Goal: Transaction & Acquisition: Complete application form

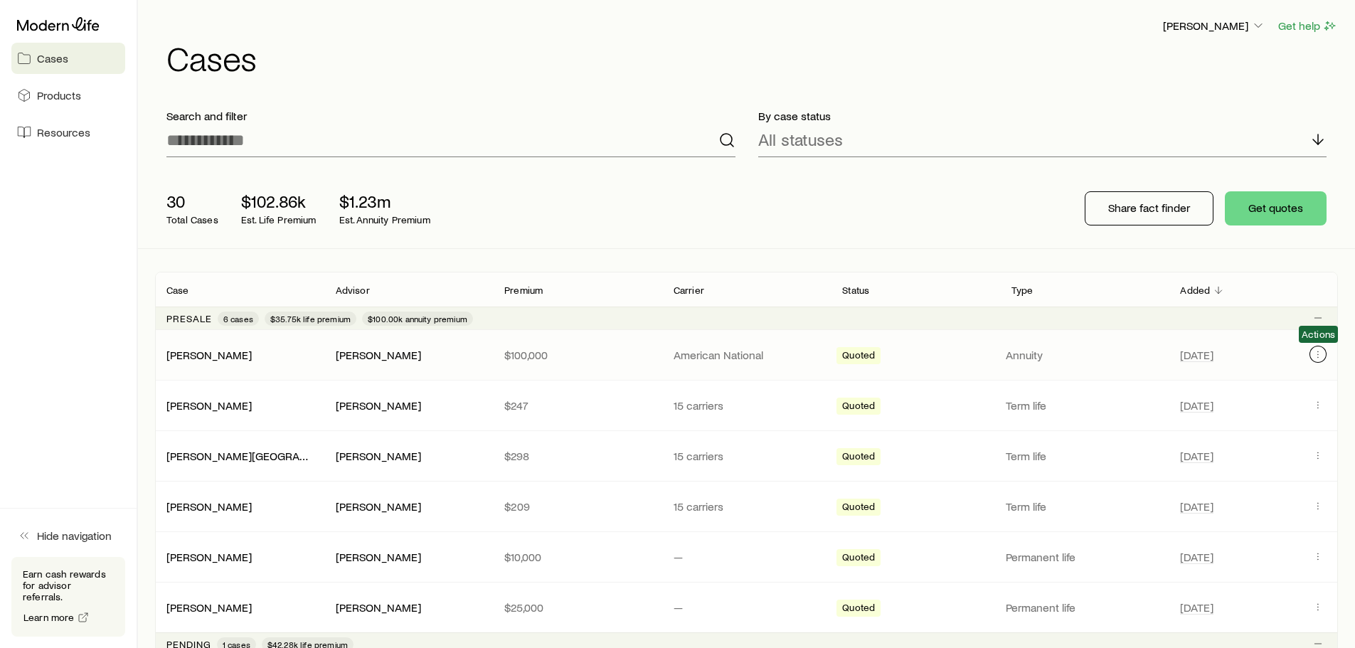
click at [1318, 351] on icon "Client cases" at bounding box center [1318, 351] width 1 height 1
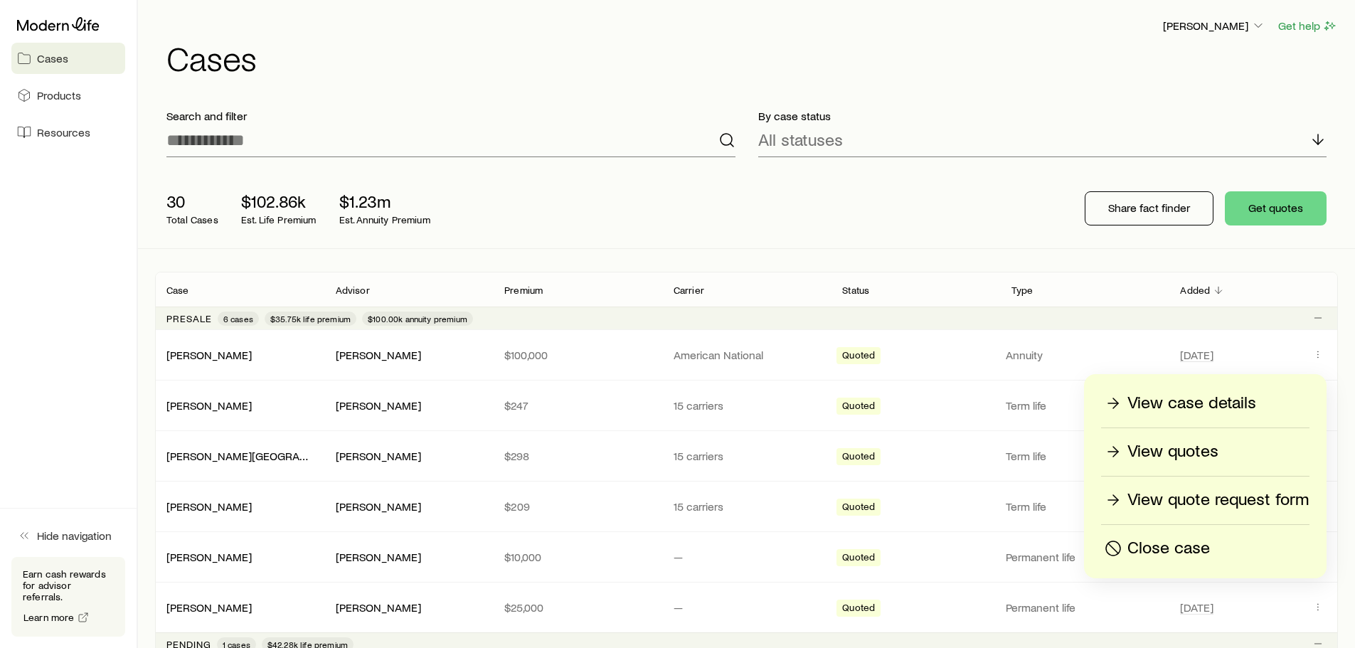
click at [1186, 452] on p "View quotes" at bounding box center [1172, 451] width 91 height 23
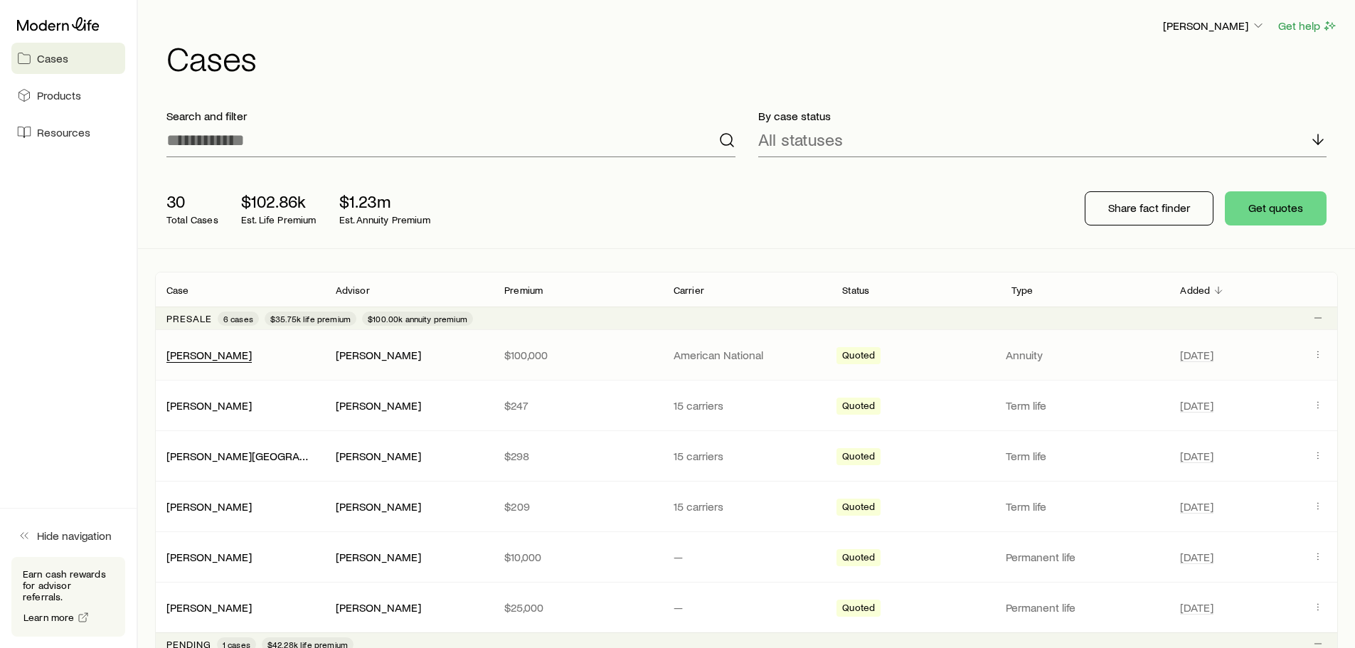
click at [176, 361] on div "[PERSON_NAME]" at bounding box center [208, 355] width 85 height 15
click at [206, 350] on link "[PERSON_NAME]" at bounding box center [208, 355] width 85 height 14
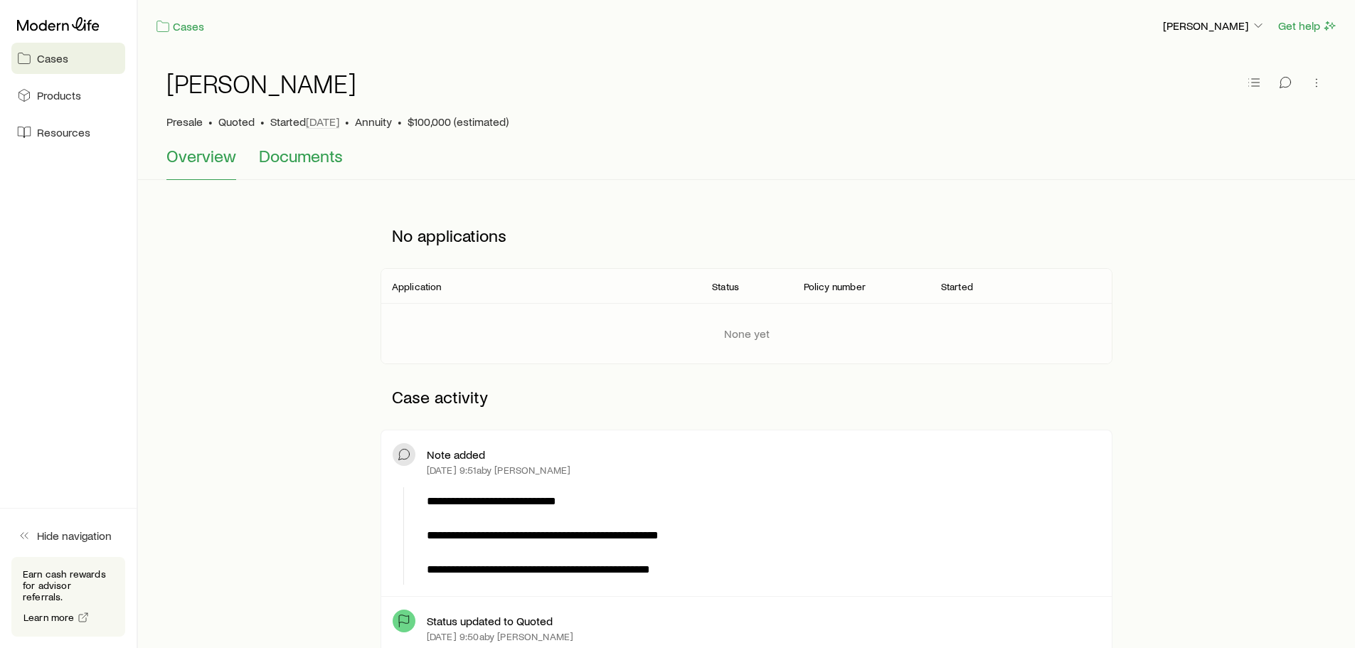
click at [326, 155] on span "Documents" at bounding box center [301, 156] width 84 height 20
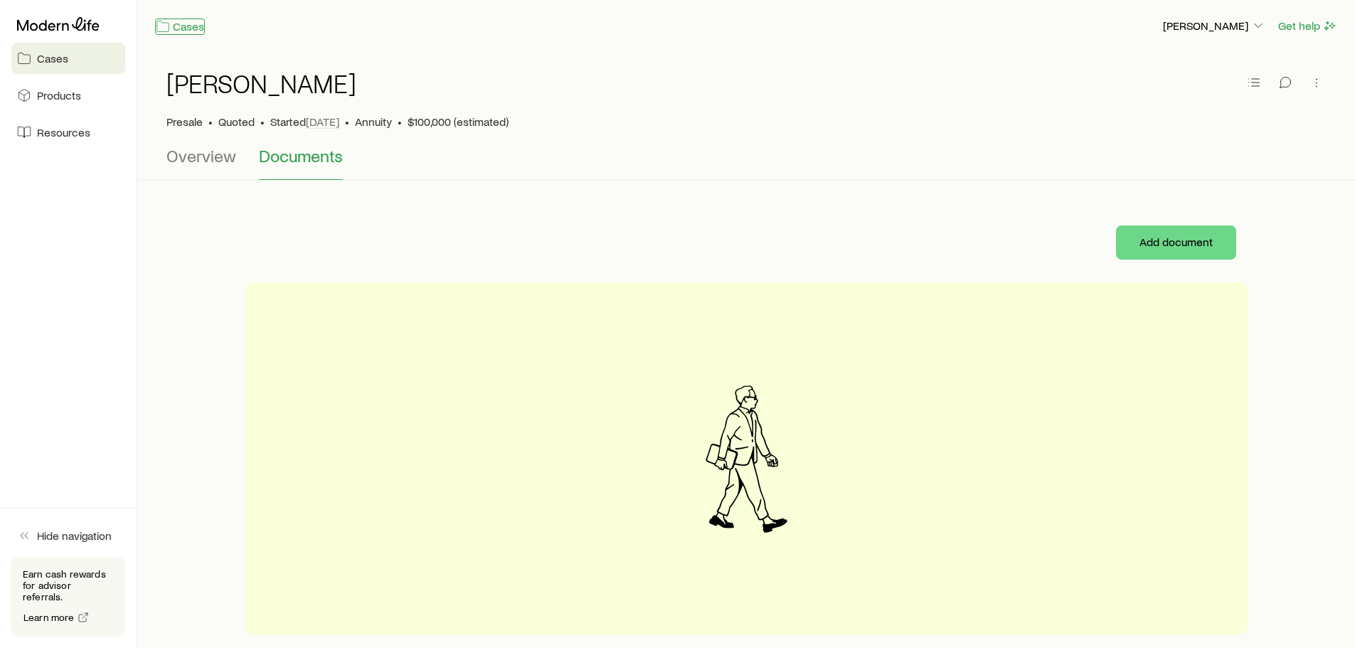
click at [174, 28] on link "Cases" at bounding box center [180, 26] width 50 height 16
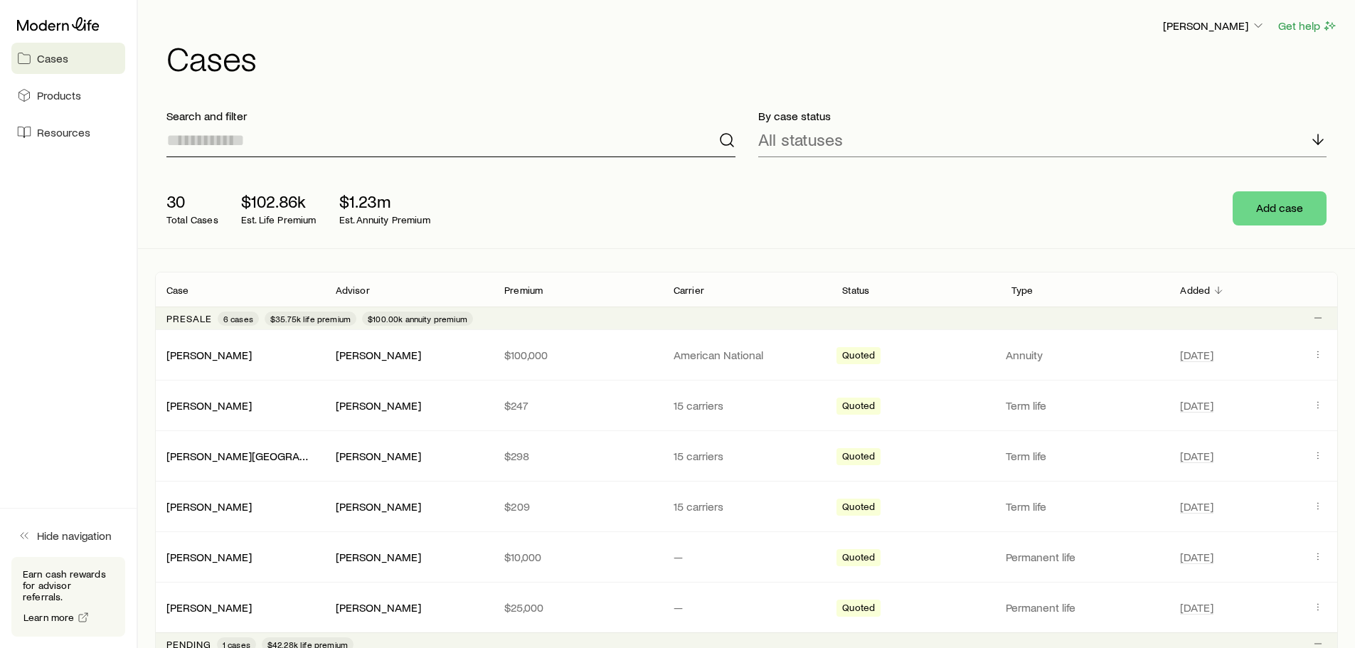
click at [425, 138] on input at bounding box center [450, 140] width 569 height 34
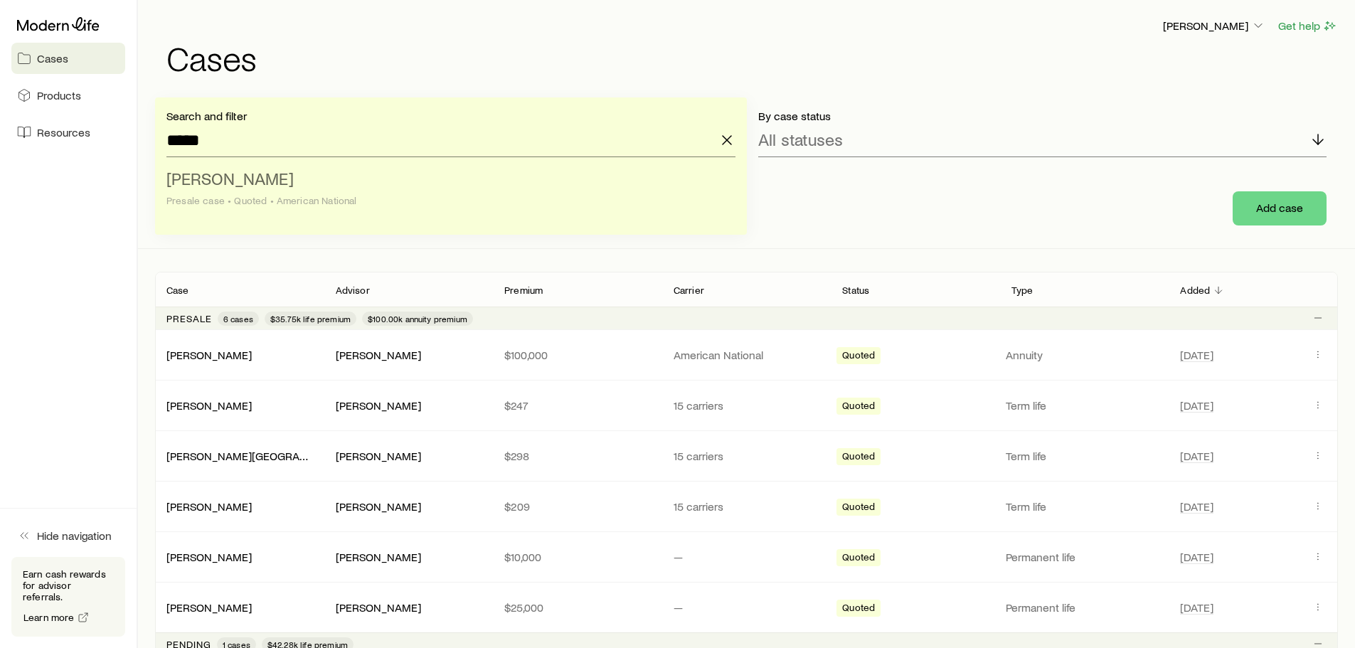
click at [217, 176] on span "[PERSON_NAME]" at bounding box center [229, 178] width 127 height 21
type input "**********"
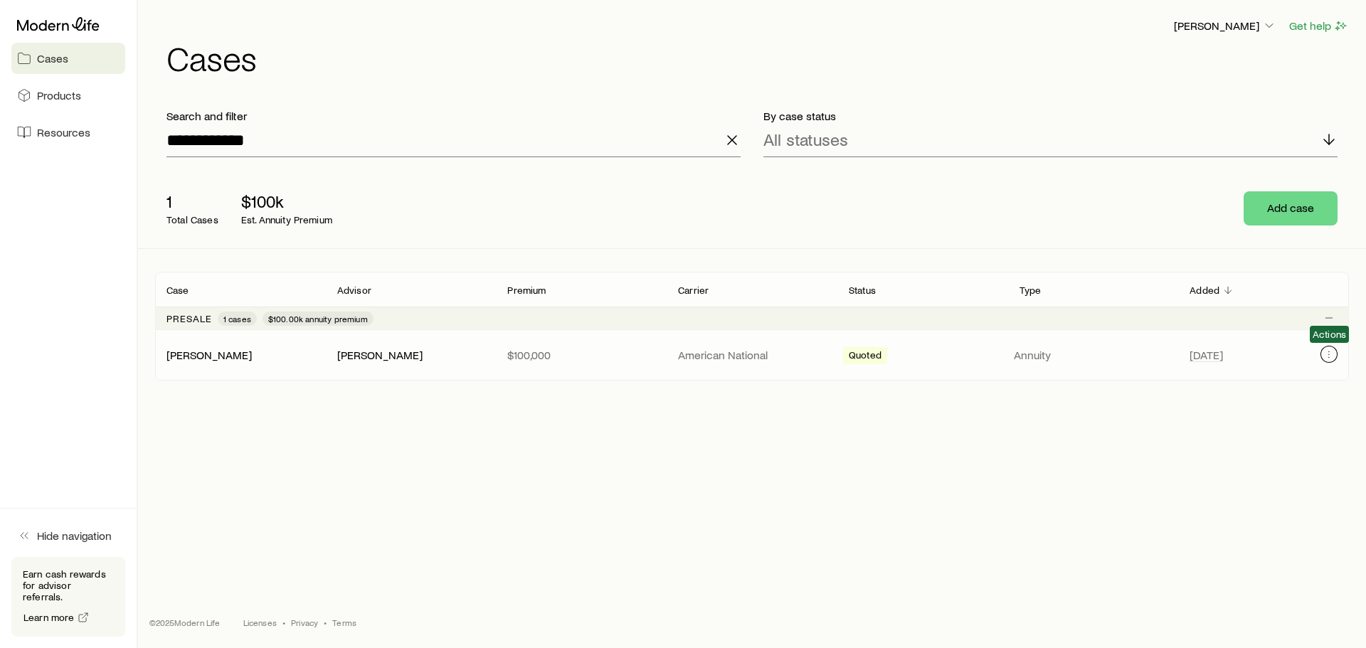
click at [1324, 353] on icon "Client cases" at bounding box center [1328, 354] width 11 height 11
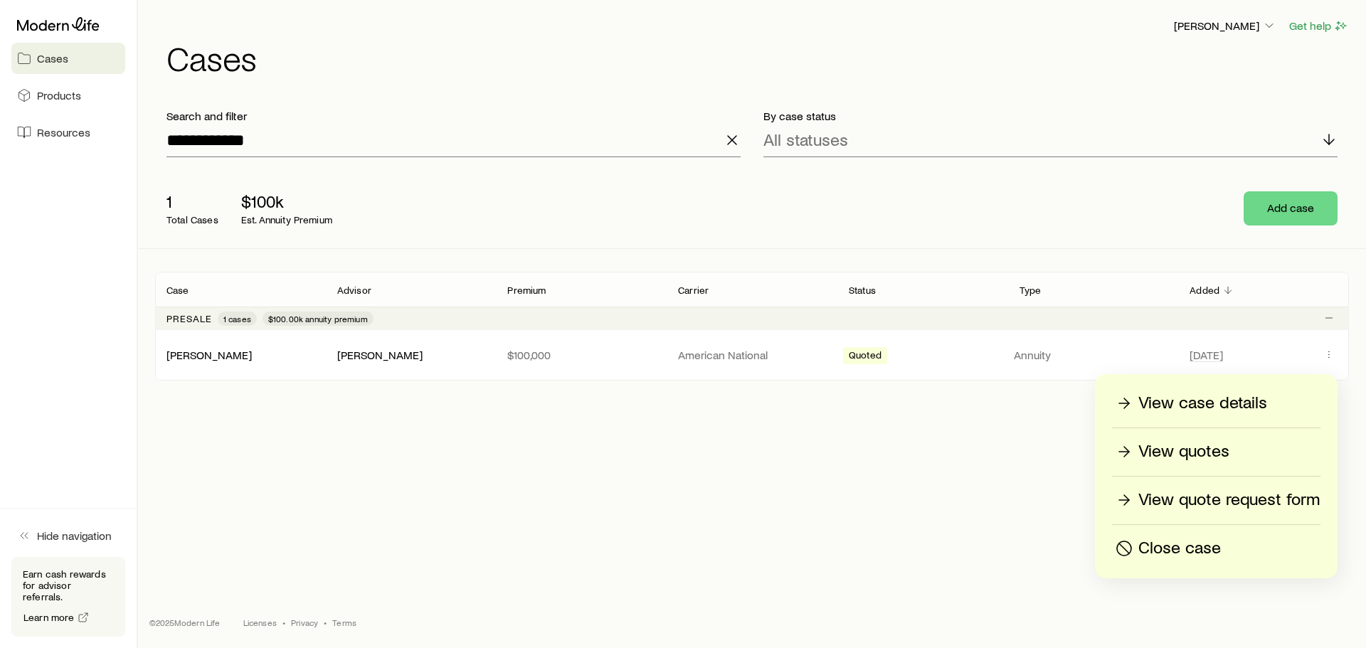
click at [1205, 450] on p "View quotes" at bounding box center [1183, 451] width 91 height 23
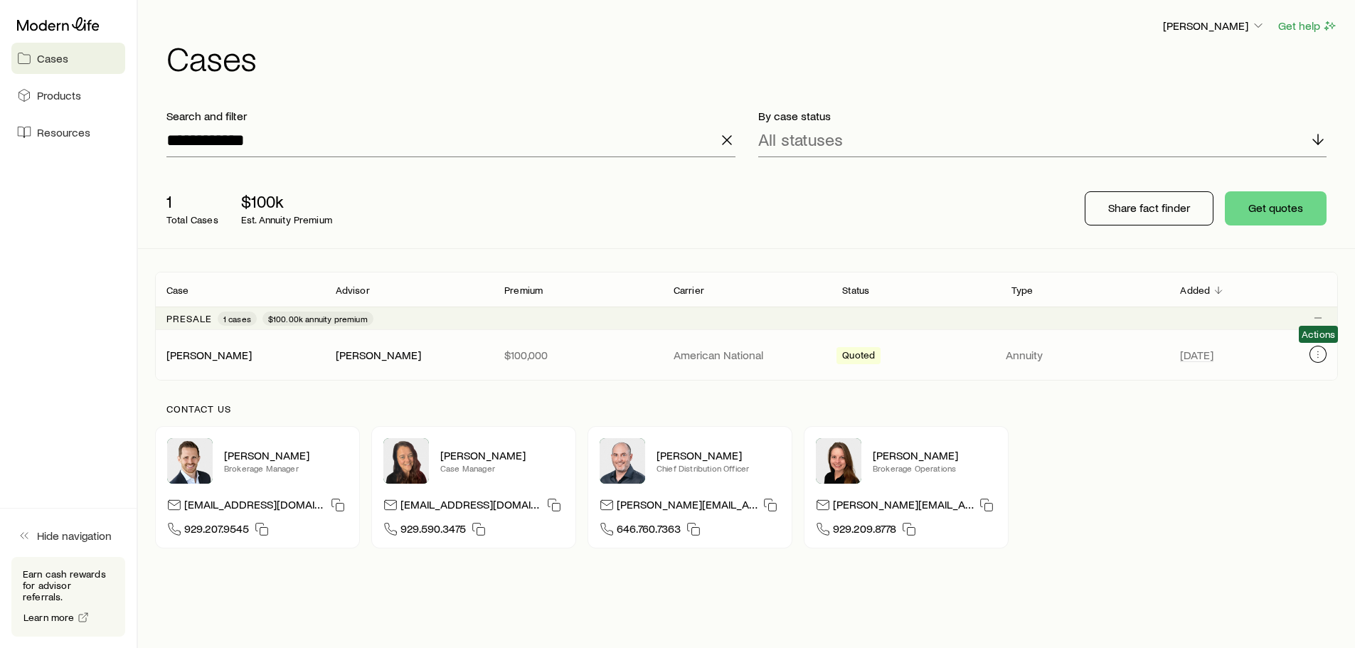
click at [1316, 352] on icon "Client cases" at bounding box center [1317, 354] width 11 height 11
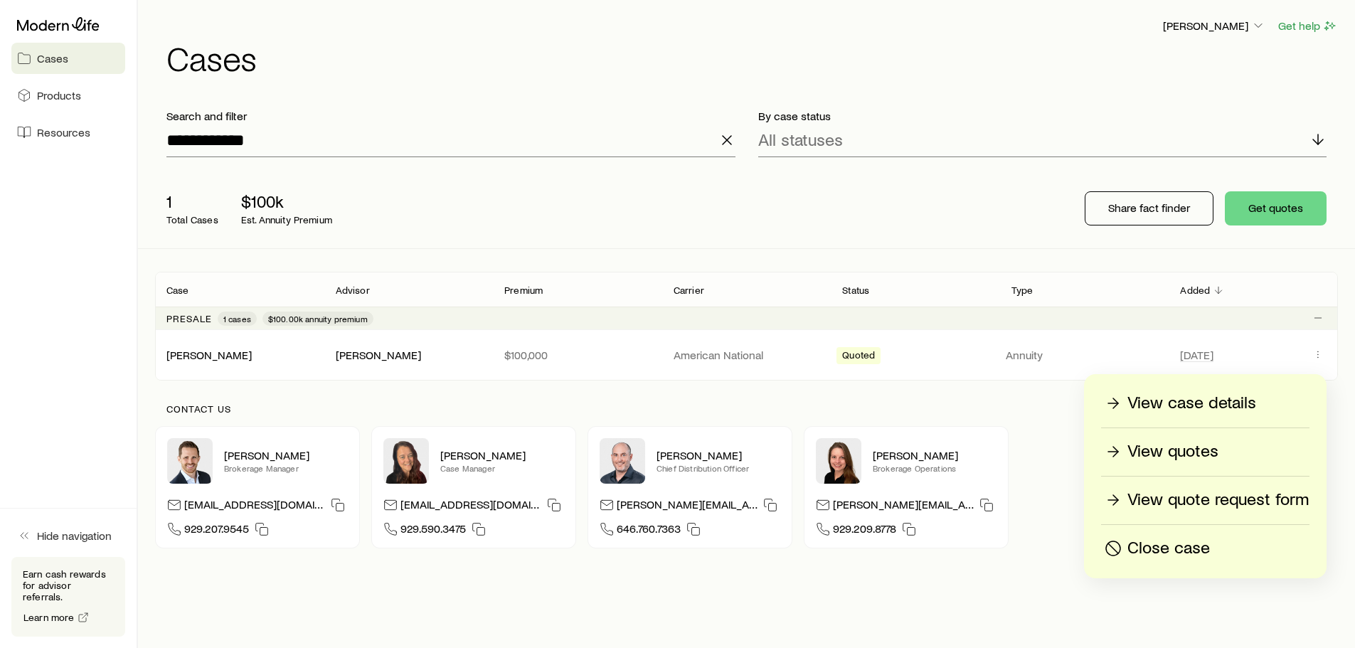
click at [1178, 448] on p "View quotes" at bounding box center [1172, 451] width 91 height 23
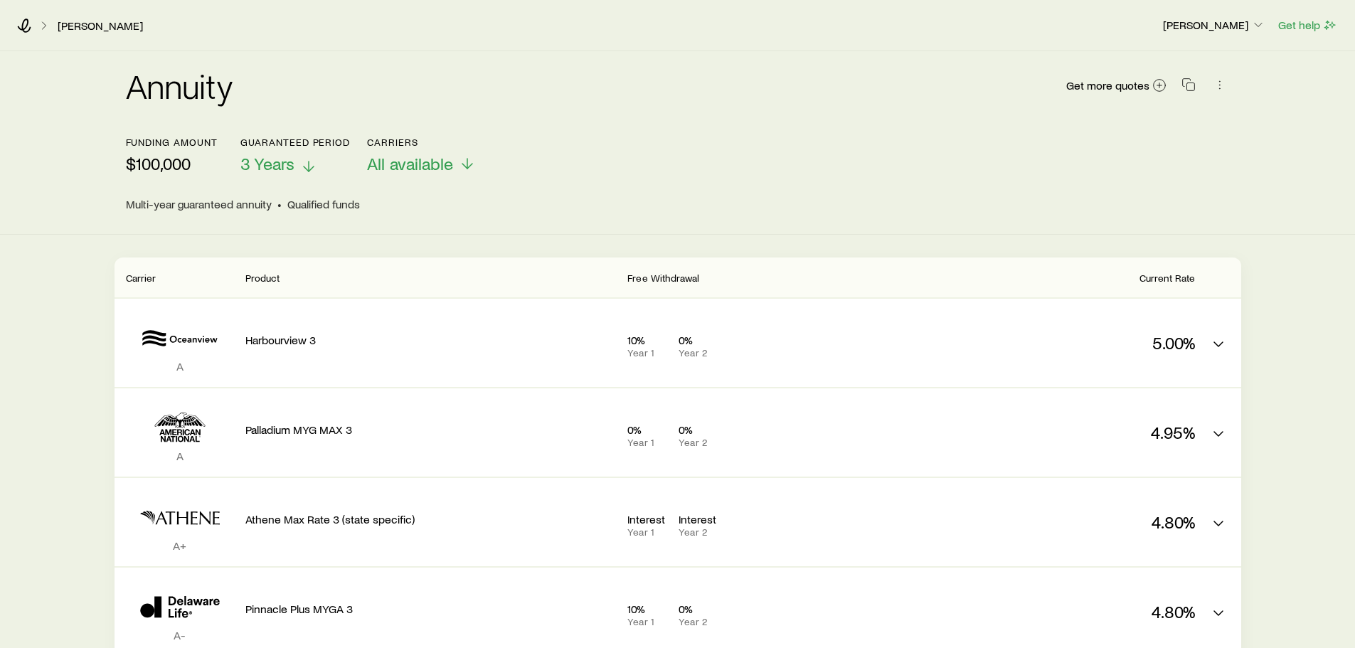
click at [310, 159] on icon at bounding box center [308, 166] width 17 height 17
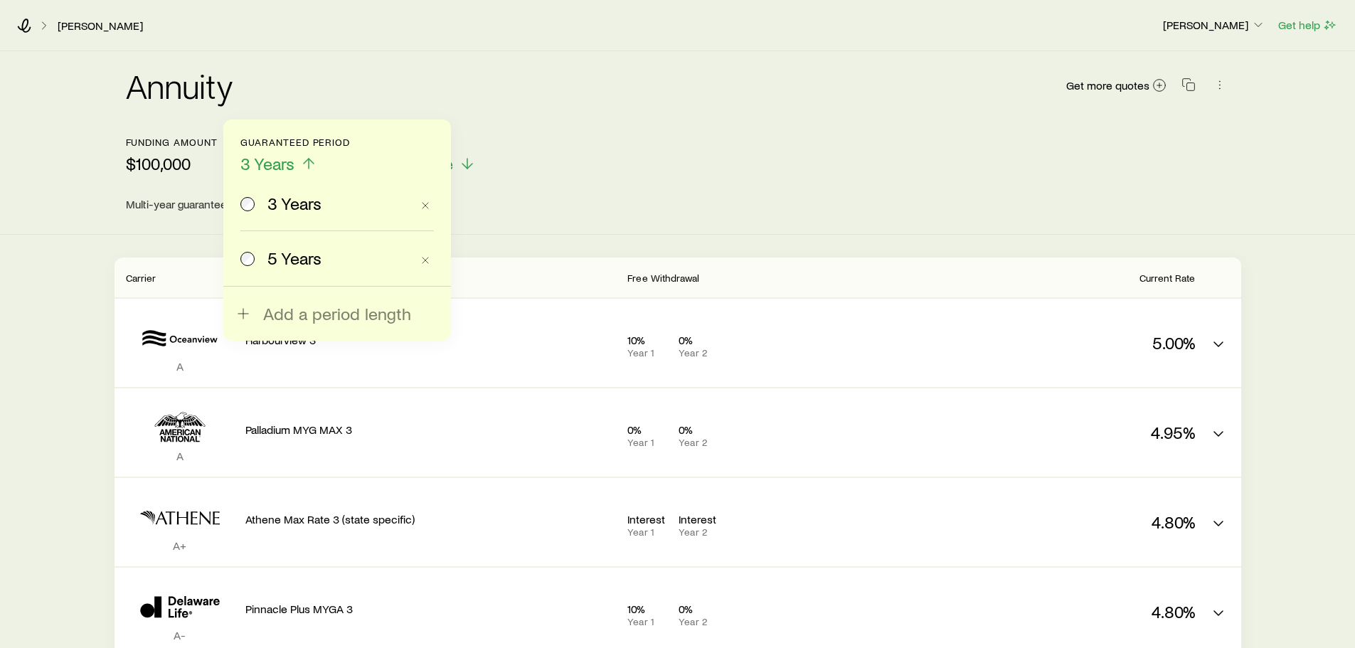
click at [272, 253] on span "5 Years" at bounding box center [294, 258] width 54 height 20
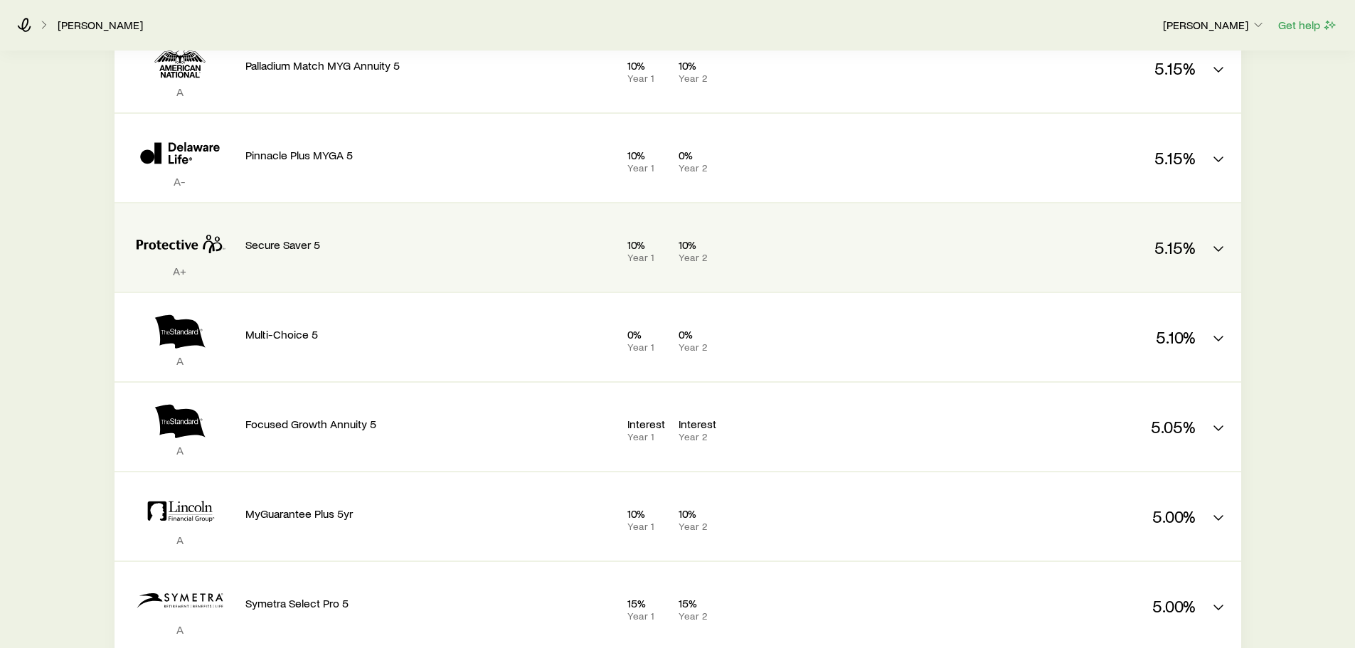
scroll to position [521, 0]
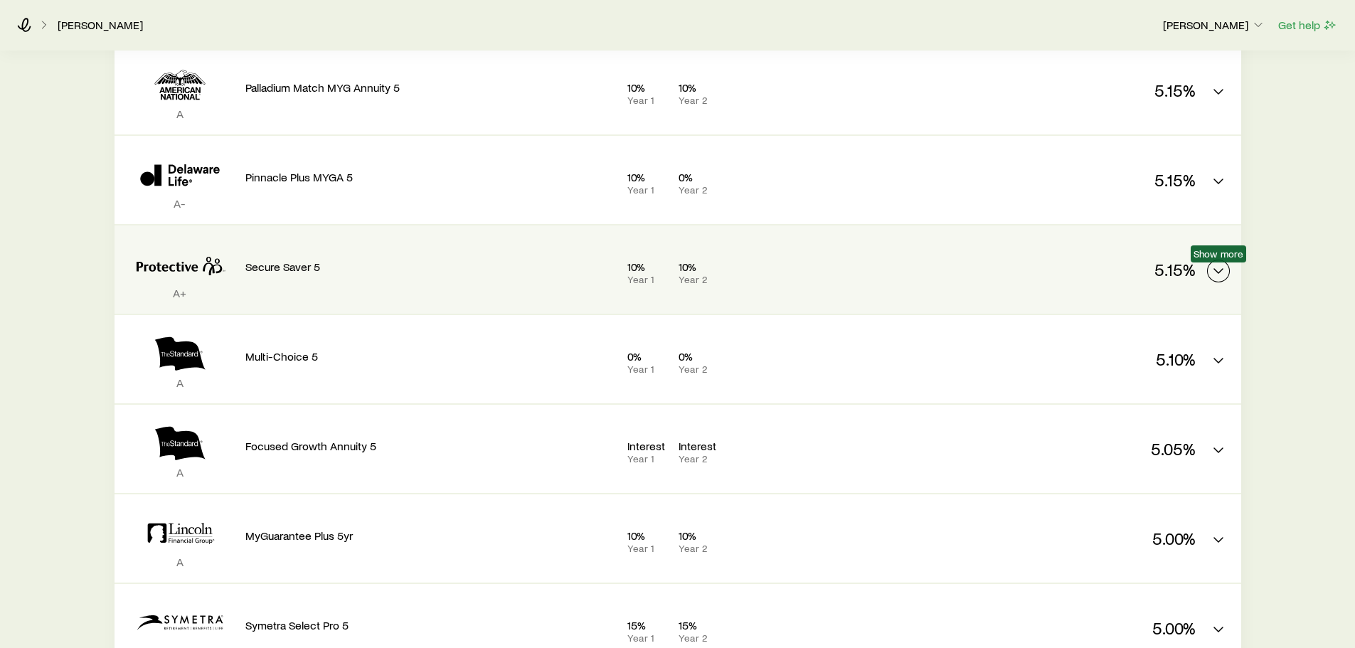
click at [1216, 271] on polyline "MYGA quotes" at bounding box center [1218, 271] width 9 height 4
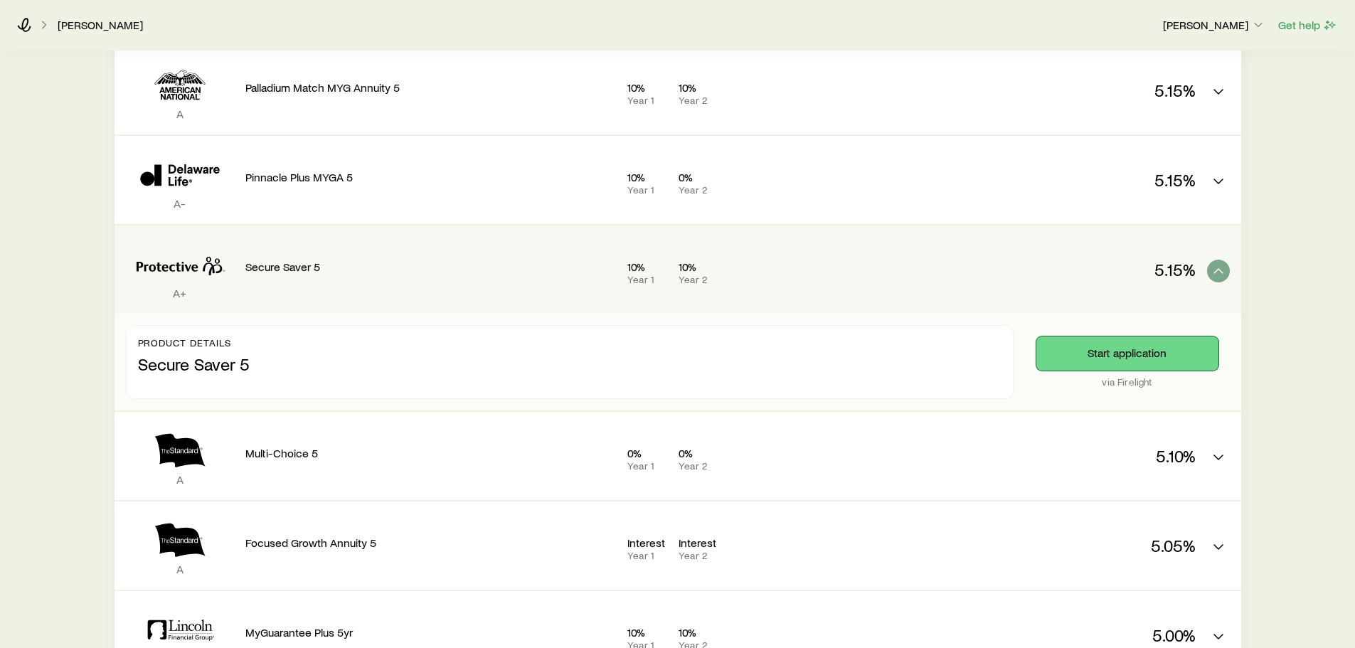
click at [1174, 349] on button "Start application" at bounding box center [1127, 353] width 182 height 34
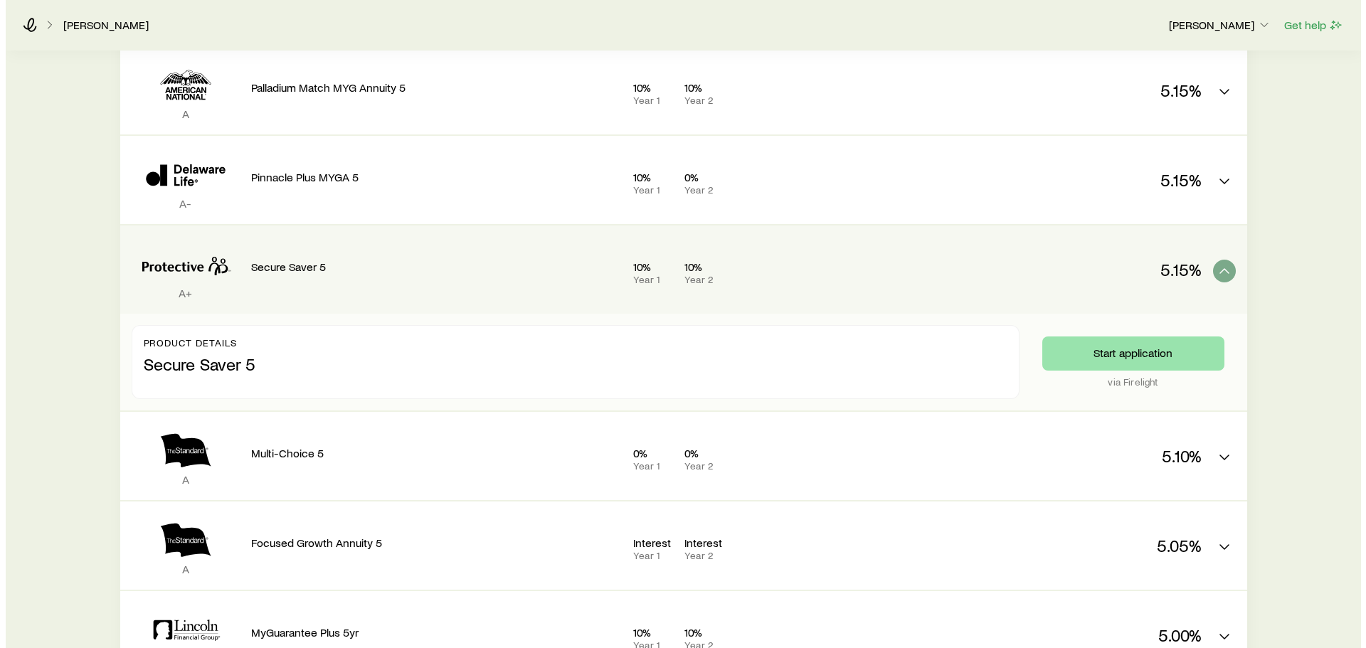
scroll to position [0, 0]
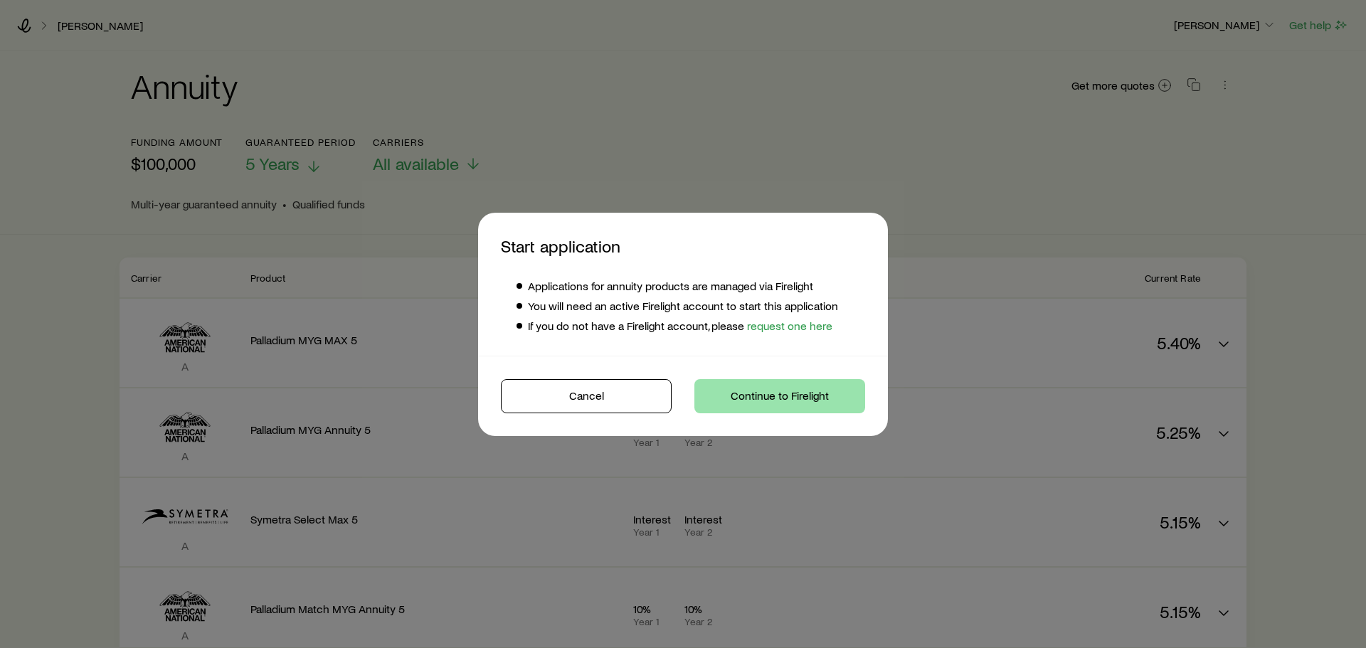
click at [839, 391] on button "Continue to Firelight" at bounding box center [779, 396] width 171 height 34
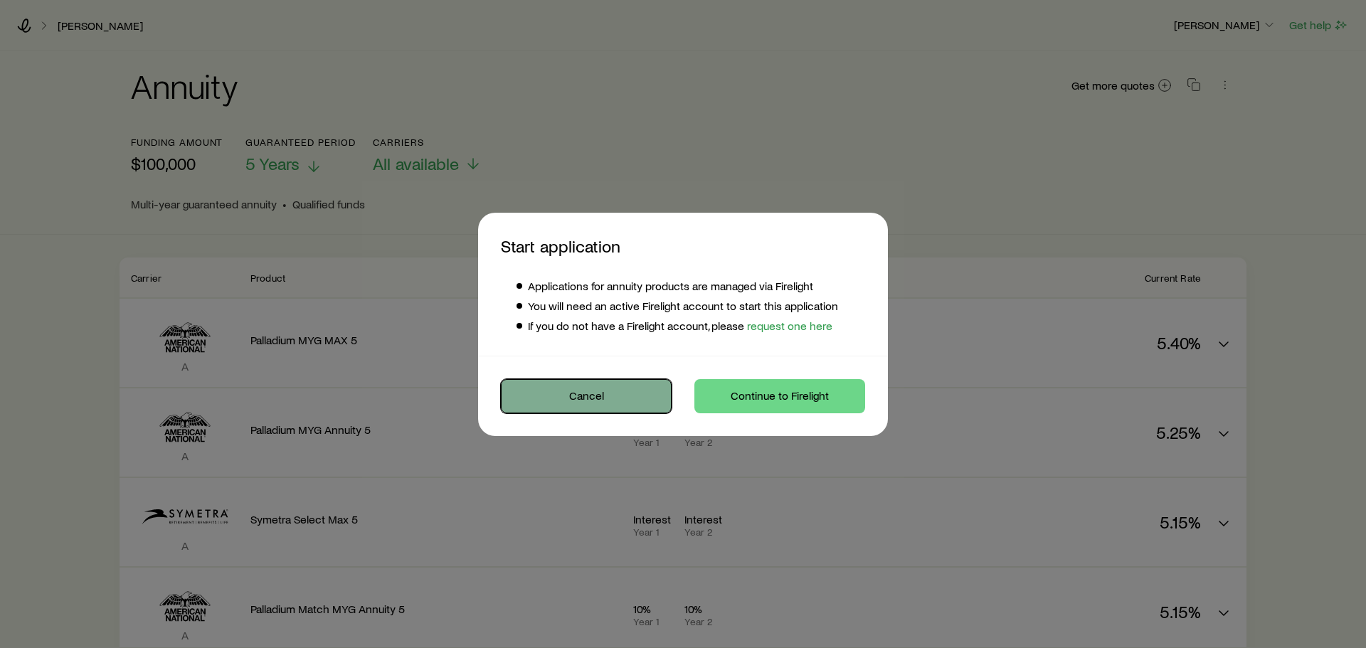
click at [597, 401] on button "Cancel" at bounding box center [586, 396] width 171 height 34
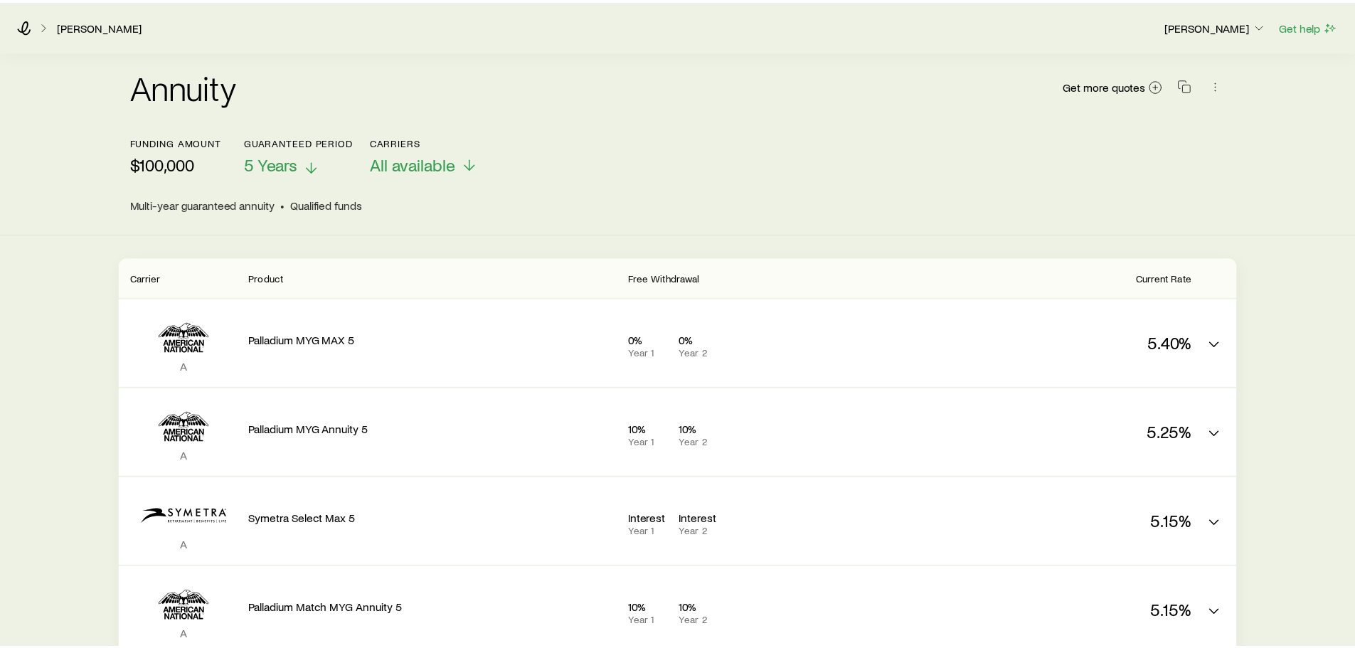
scroll to position [521, 0]
